Goal: Task Accomplishment & Management: Complete application form

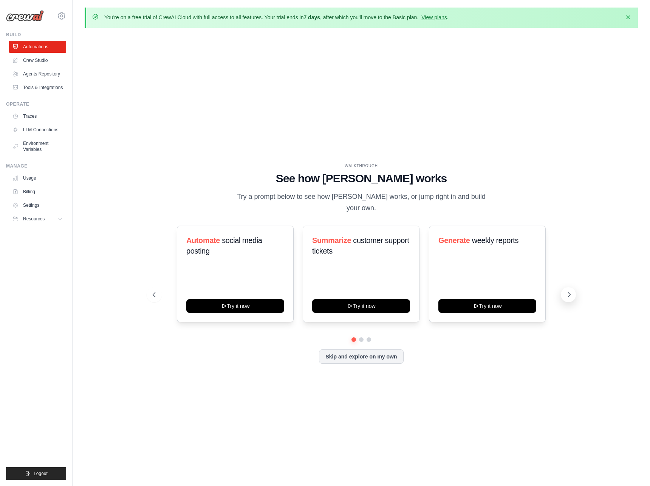
click at [569, 293] on icon at bounding box center [569, 295] width 2 height 5
click at [32, 59] on link "Crew Studio" at bounding box center [38, 60] width 57 height 12
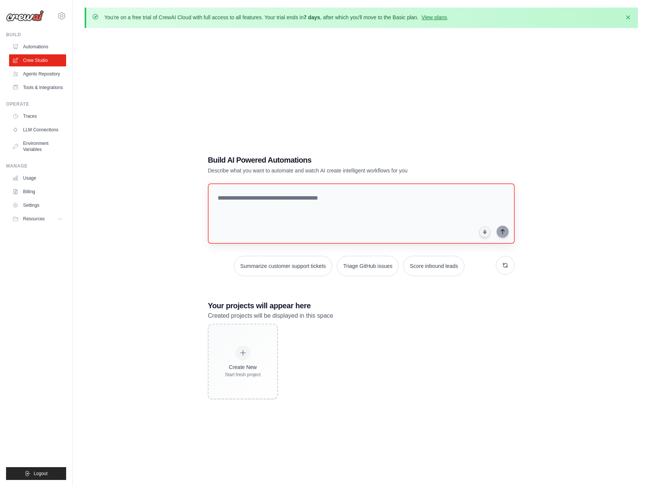
scroll to position [41, 0]
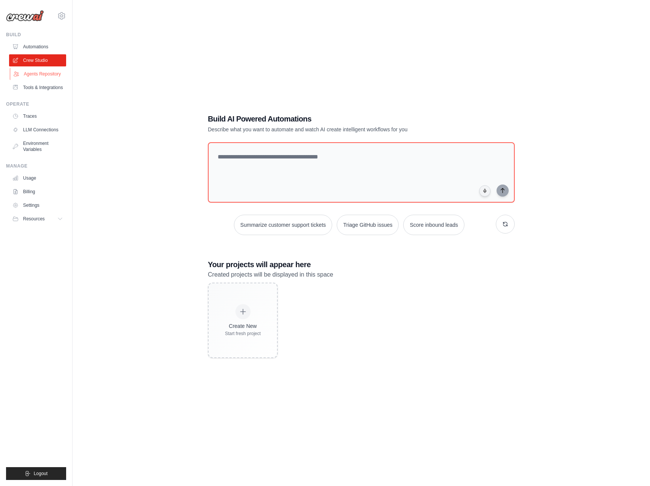
click at [40, 73] on link "Agents Repository" at bounding box center [38, 74] width 57 height 12
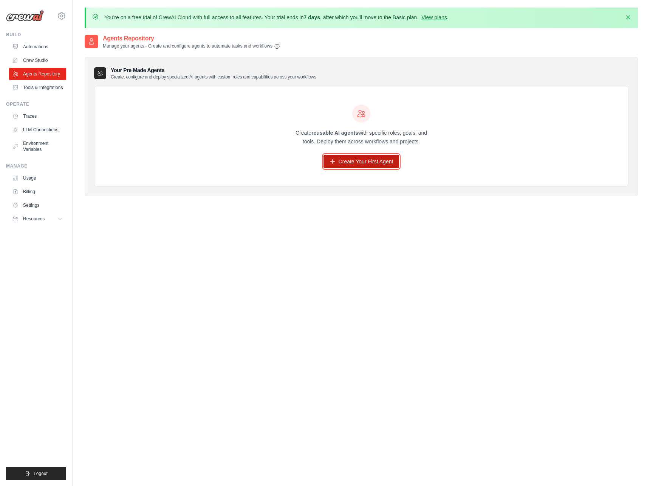
click at [364, 160] on link "Create Your First Agent" at bounding box center [361, 162] width 76 height 14
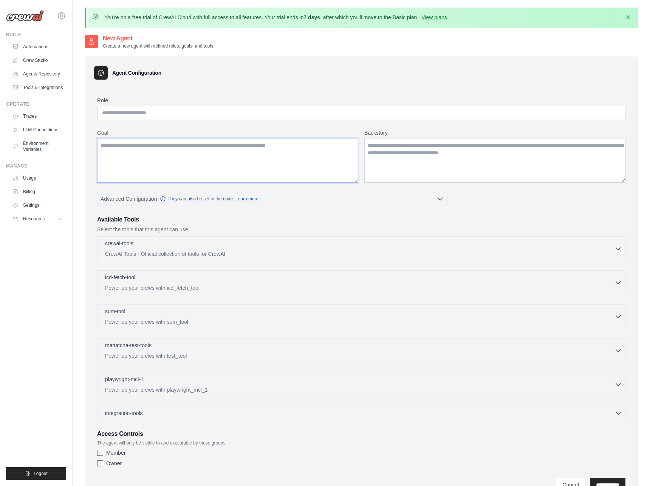
click at [347, 159] on textarea "Goal" at bounding box center [227, 160] width 261 height 45
click at [458, 142] on textarea "Backstory" at bounding box center [494, 160] width 261 height 45
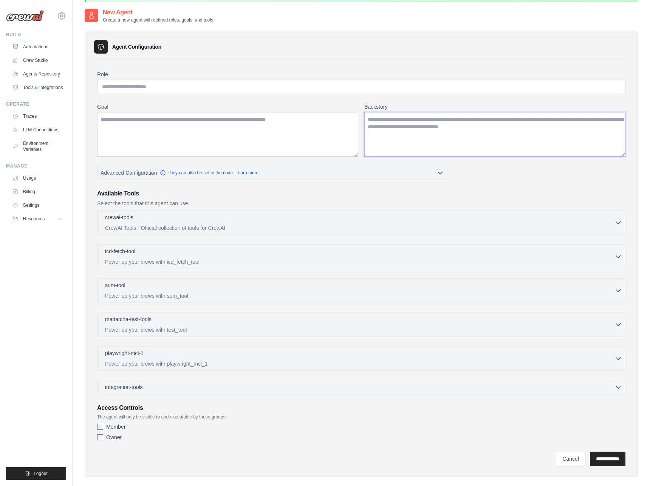
scroll to position [41, 0]
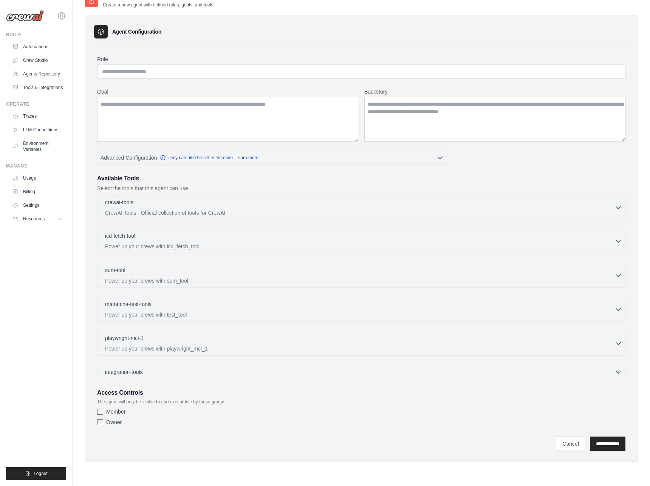
click at [366, 241] on div "icd-fetch-tool 0 selected Power up your crews with icd_fetch_tool" at bounding box center [359, 241] width 509 height 18
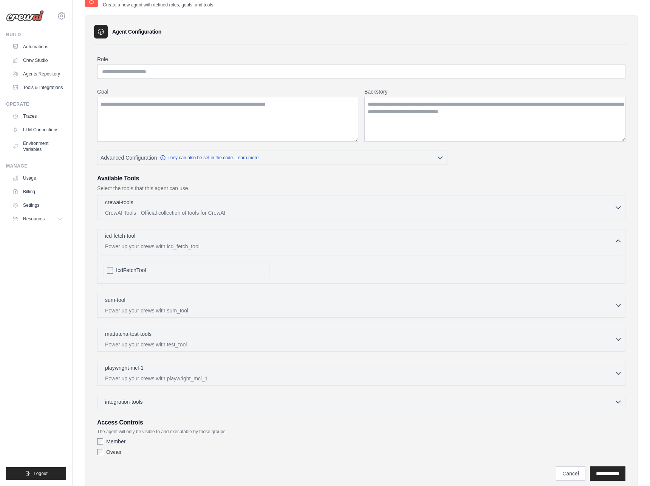
click at [380, 242] on div "icd-fetch-tool 0 selected Power up your crews with icd_fetch_tool" at bounding box center [359, 241] width 509 height 18
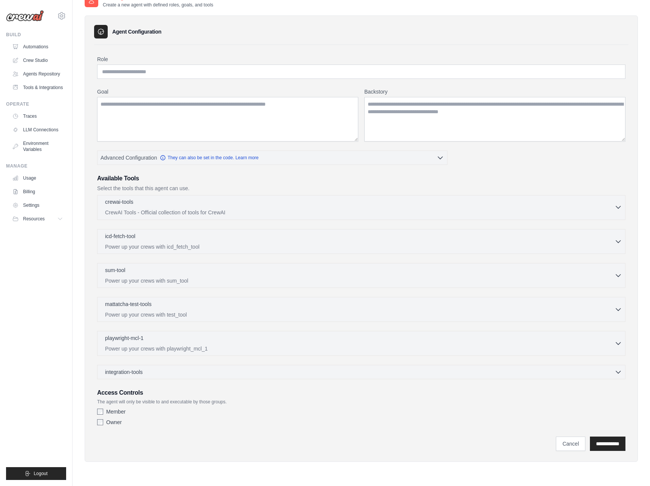
click at [365, 199] on div "crewai-tools 0 selected" at bounding box center [359, 202] width 509 height 9
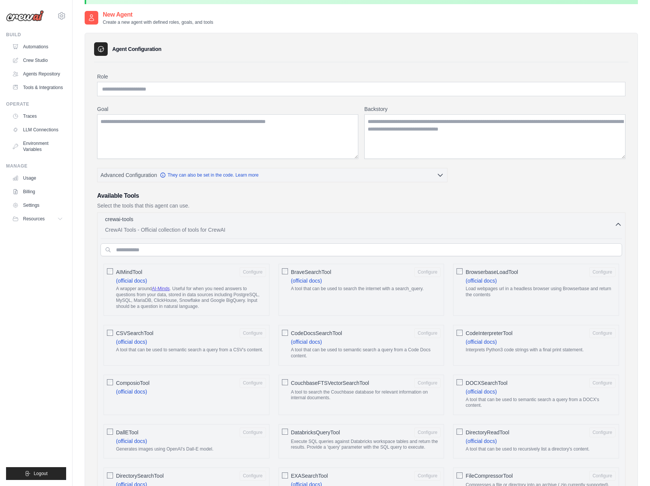
scroll to position [4, 0]
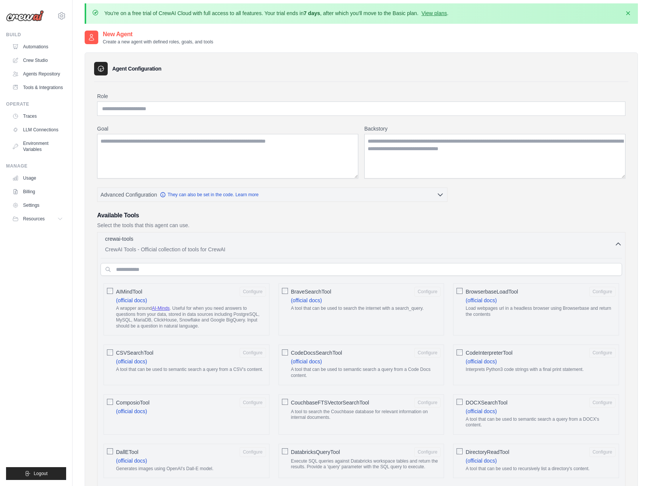
click at [351, 247] on p "CrewAI Tools - Official collection of tools for CrewAI" at bounding box center [359, 250] width 509 height 8
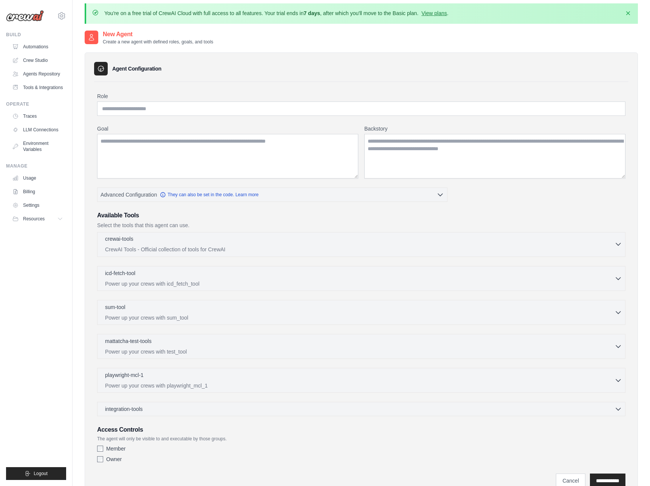
scroll to position [41, 0]
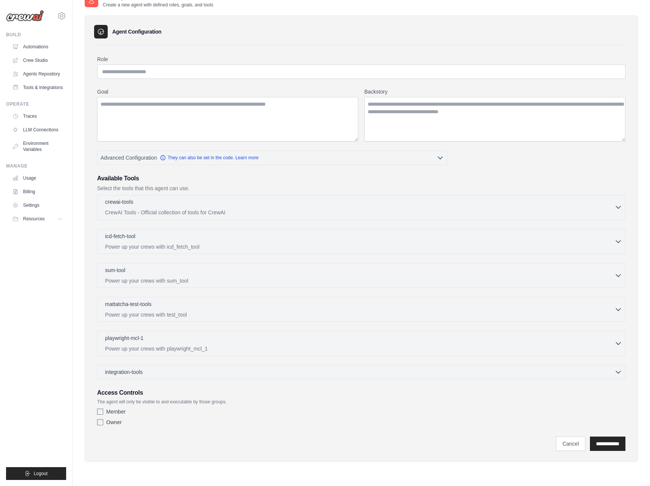
click at [342, 201] on div "crewai-tools 0 selected" at bounding box center [359, 202] width 509 height 9
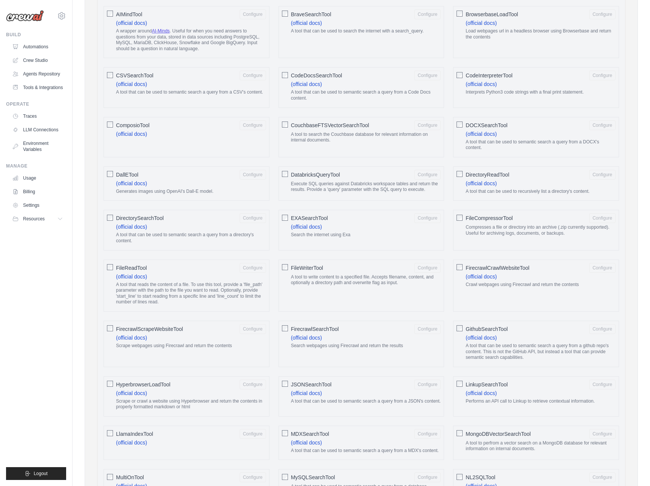
scroll to position [0, 0]
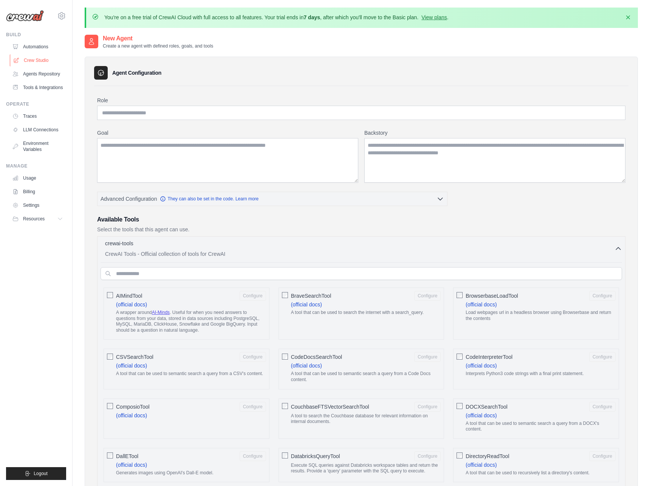
click at [31, 57] on link "Crew Studio" at bounding box center [38, 60] width 57 height 12
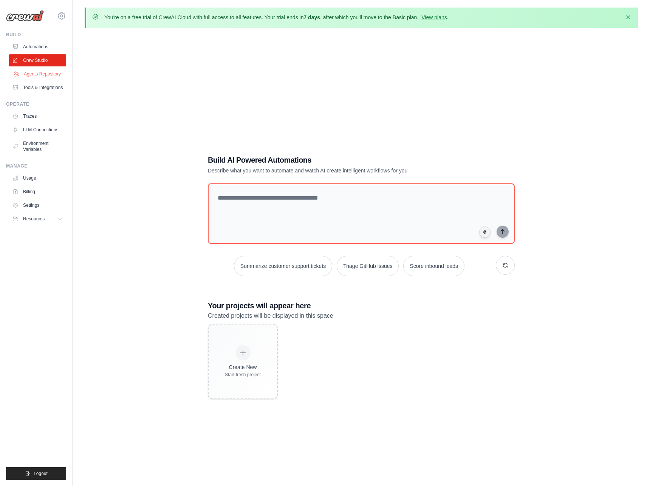
click at [46, 74] on link "Agents Repository" at bounding box center [38, 74] width 57 height 12
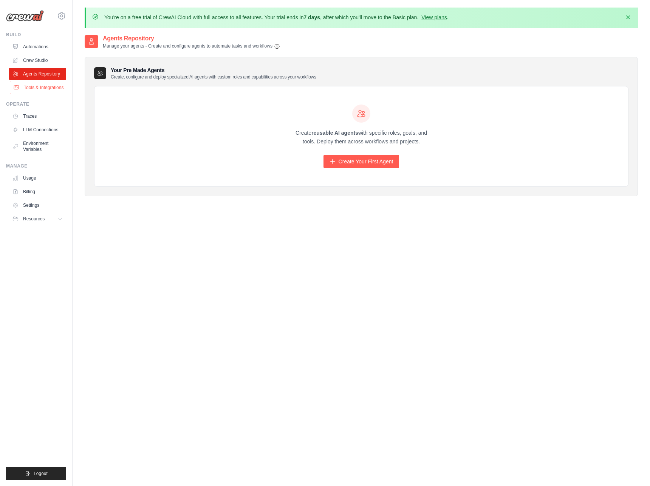
click at [44, 86] on link "Tools & Integrations" at bounding box center [38, 88] width 57 height 12
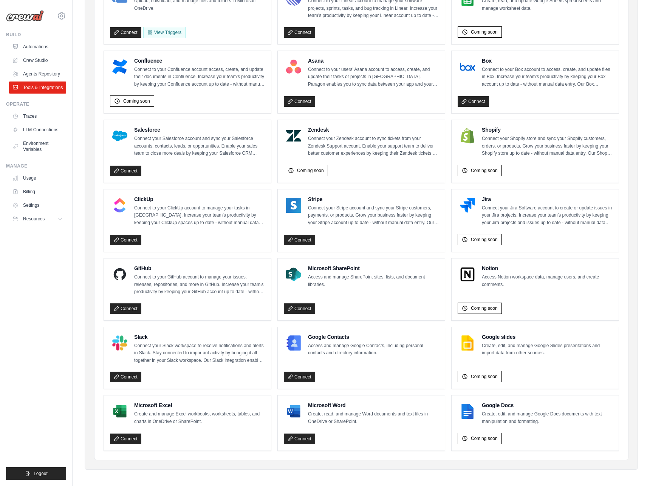
scroll to position [168, 0]
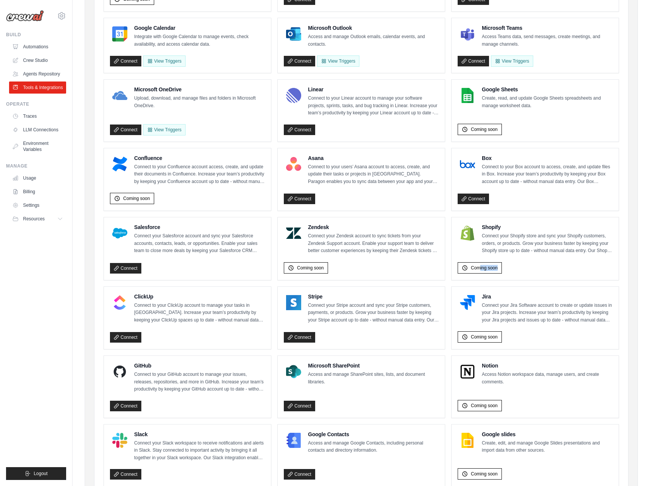
drag, startPoint x: 478, startPoint y: 269, endPoint x: 527, endPoint y: 272, distance: 48.4
click at [527, 272] on div "Coming soon" at bounding box center [534, 266] width 155 height 15
drag, startPoint x: 527, startPoint y: 272, endPoint x: 526, endPoint y: 258, distance: 13.2
click at [525, 257] on div "Shopify Connect your Shopify store and sync your Shopify customers, orders, or …" at bounding box center [534, 249] width 155 height 51
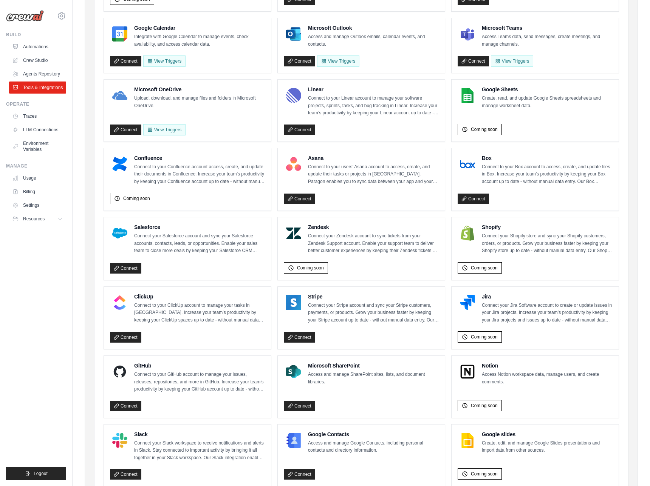
click at [526, 259] on div "Coming soon" at bounding box center [534, 266] width 155 height 15
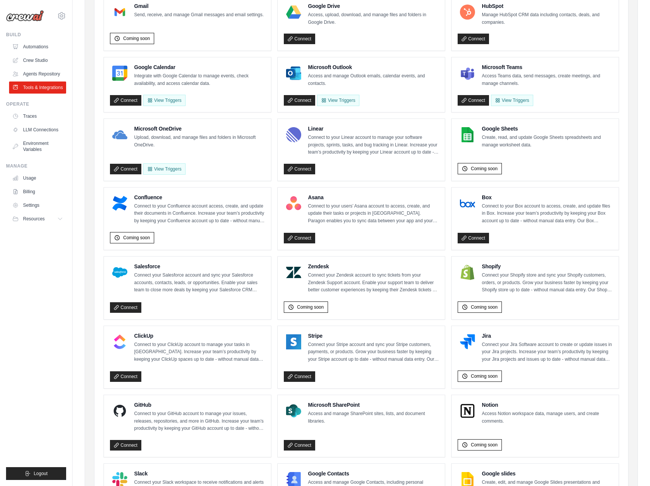
scroll to position [127, 0]
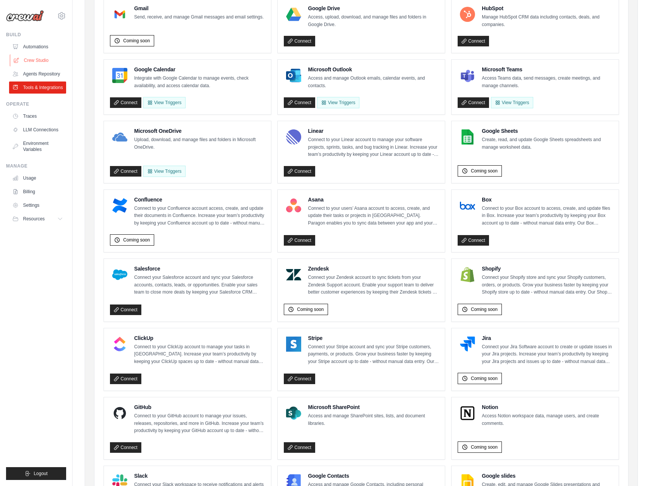
click at [35, 66] on link "Crew Studio" at bounding box center [38, 60] width 57 height 12
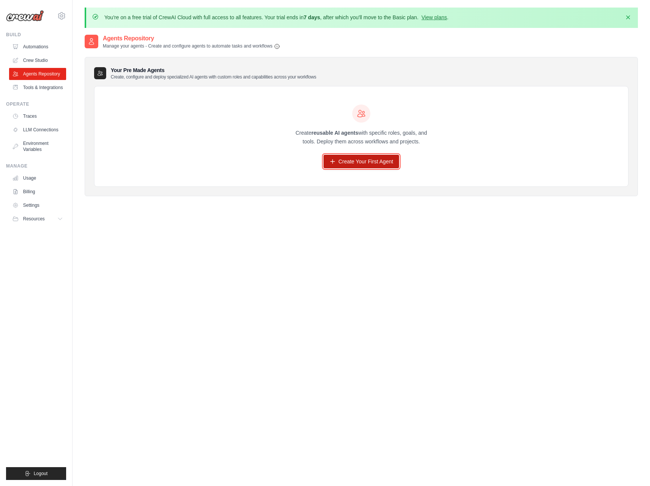
click at [346, 164] on link "Create Your First Agent" at bounding box center [361, 162] width 76 height 14
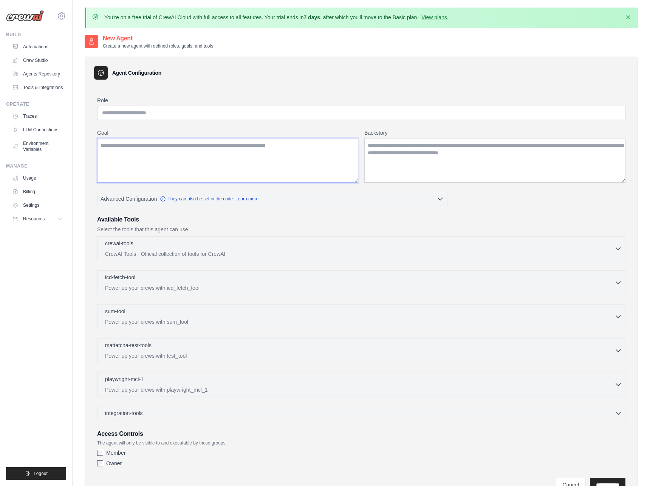
click at [153, 153] on textarea "Goal" at bounding box center [227, 160] width 261 height 45
click at [168, 119] on input "Role" at bounding box center [361, 113] width 528 height 14
drag, startPoint x: 167, startPoint y: 132, endPoint x: 177, endPoint y: 132, distance: 9.4
click at [177, 132] on label "Goal" at bounding box center [227, 133] width 261 height 8
click at [177, 138] on textarea "Goal" at bounding box center [227, 160] width 261 height 45
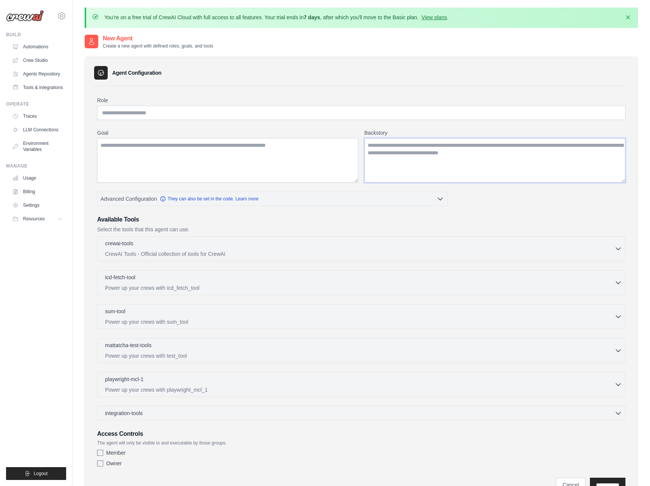
click at [381, 161] on textarea "Backstory" at bounding box center [494, 160] width 261 height 45
click at [232, 167] on textarea "Goal" at bounding box center [227, 160] width 261 height 45
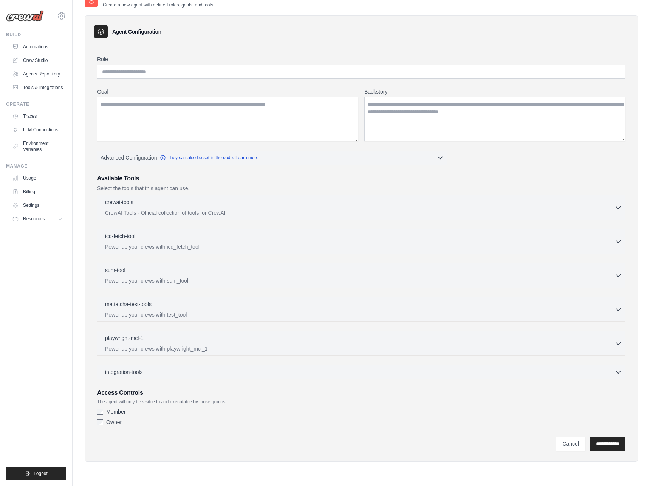
click at [150, 380] on div "Role Goal Backstory Advanced Configuration They can also be set in the code. Le…" at bounding box center [361, 243] width 528 height 374
click at [156, 374] on div "integration-tools 0 selected" at bounding box center [363, 372] width 517 height 8
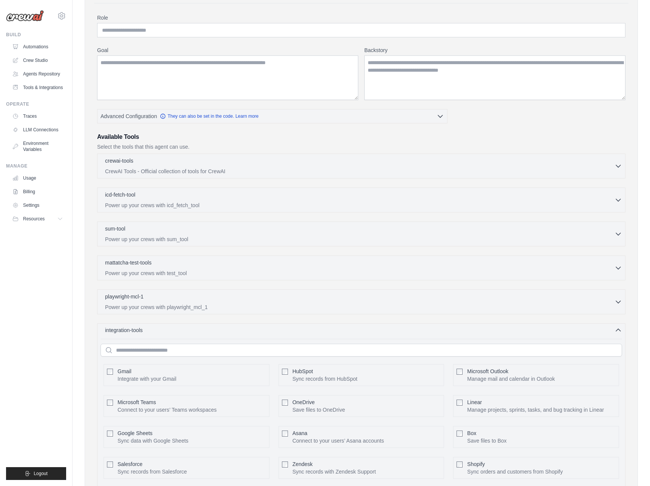
scroll to position [246, 0]
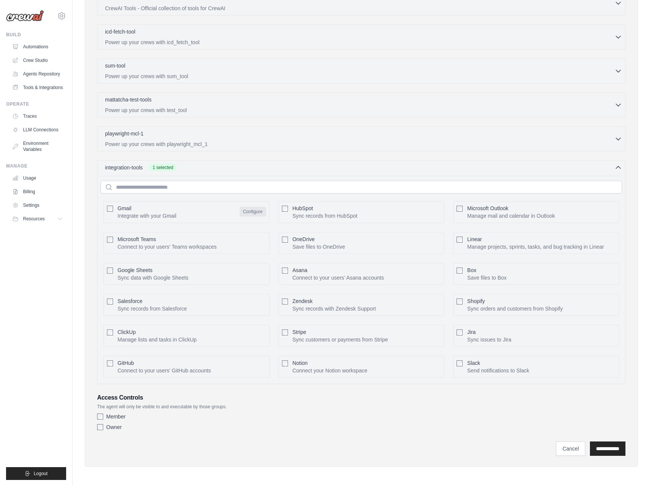
click at [253, 213] on button "Configure" at bounding box center [252, 212] width 26 height 10
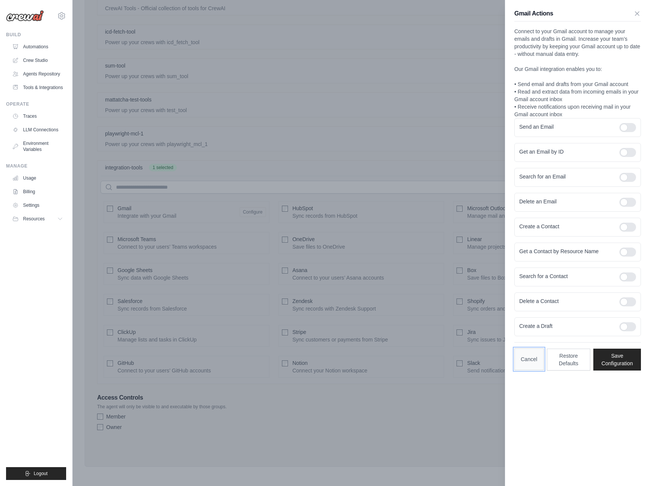
click at [530, 367] on button "Cancel" at bounding box center [528, 360] width 29 height 22
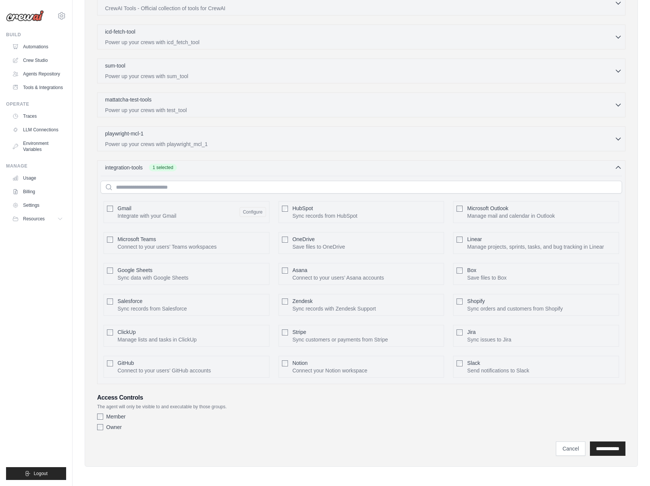
scroll to position [0, 0]
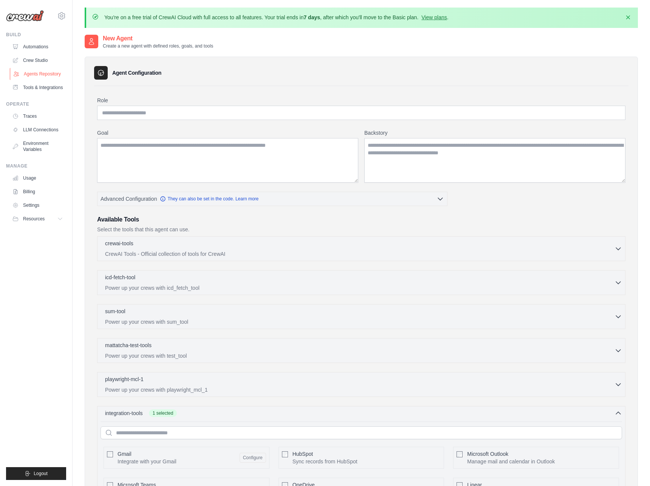
click at [35, 73] on link "Agents Repository" at bounding box center [38, 74] width 57 height 12
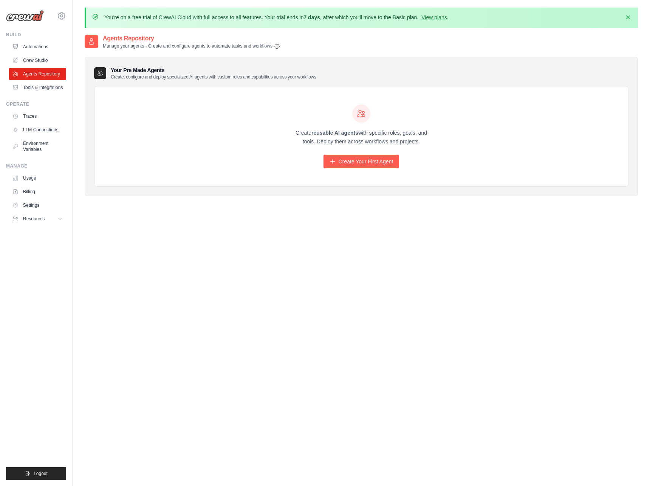
click at [36, 88] on link "Tools & Integrations" at bounding box center [37, 88] width 57 height 12
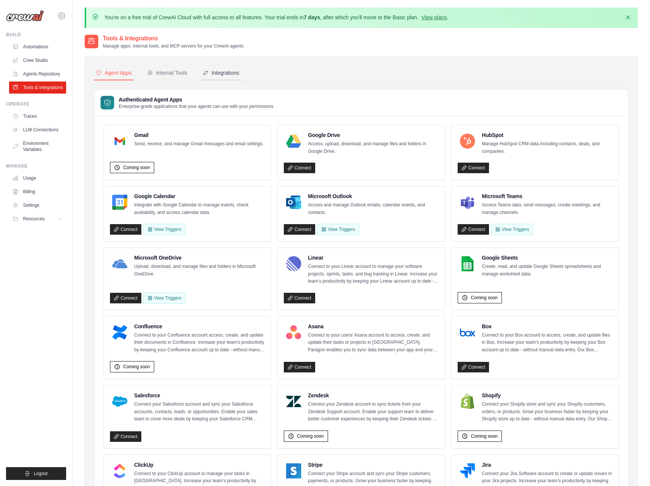
click at [222, 76] on button "Integrations" at bounding box center [221, 73] width 40 height 14
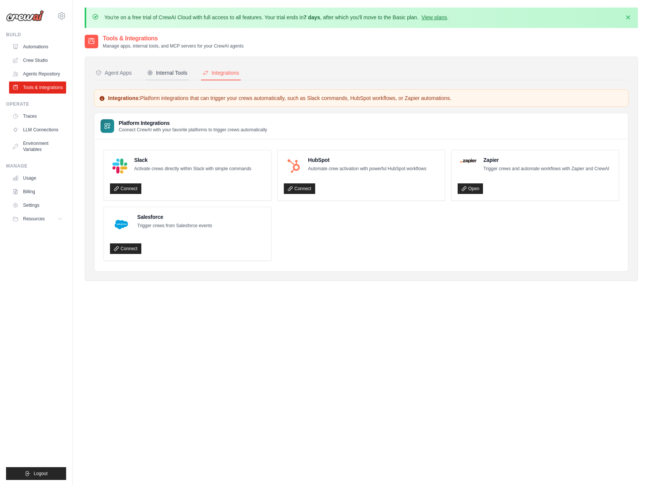
click at [182, 73] on div "Internal Tools" at bounding box center [167, 73] width 40 height 8
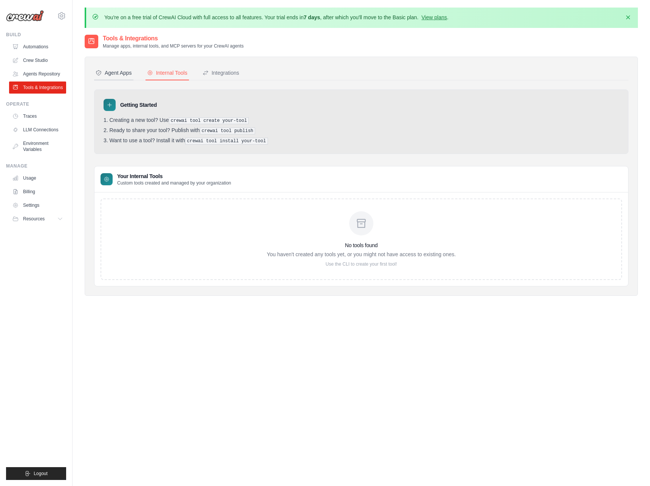
click at [113, 76] on button "Agent Apps" at bounding box center [113, 73] width 39 height 14
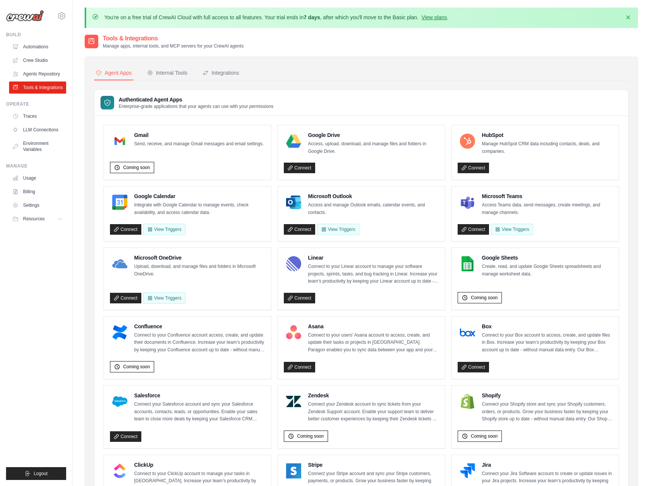
click at [407, 30] on div "You're on a free trial of CrewAI Cloud with full access to all features. Your t…" at bounding box center [361, 378] width 577 height 741
click at [545, 116] on div "Gmail Send, receive, and manage Gmail messages and email settings. Coming soon …" at bounding box center [360, 421] width 533 height 610
